Goal: Navigation & Orientation: Find specific page/section

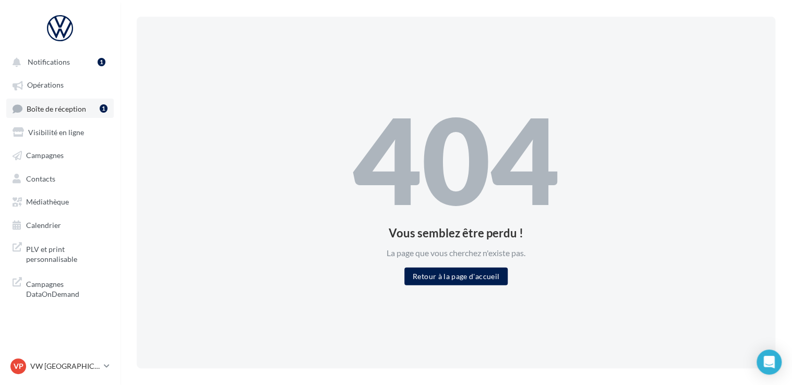
click at [37, 111] on span "Boîte de réception" at bounding box center [56, 108] width 59 height 9
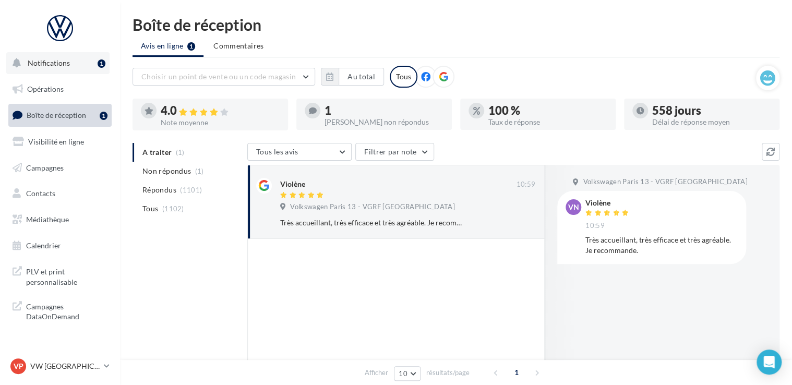
click at [51, 63] on span "Notifications" at bounding box center [49, 62] width 42 height 9
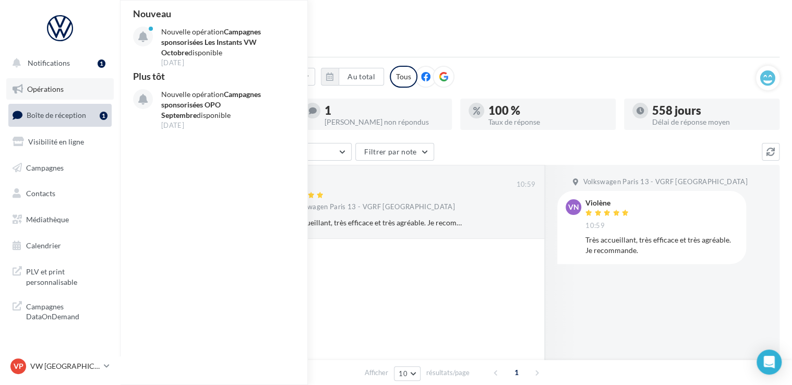
click at [57, 91] on span "Opérations" at bounding box center [45, 89] width 37 height 9
